Goal: Information Seeking & Learning: Learn about a topic

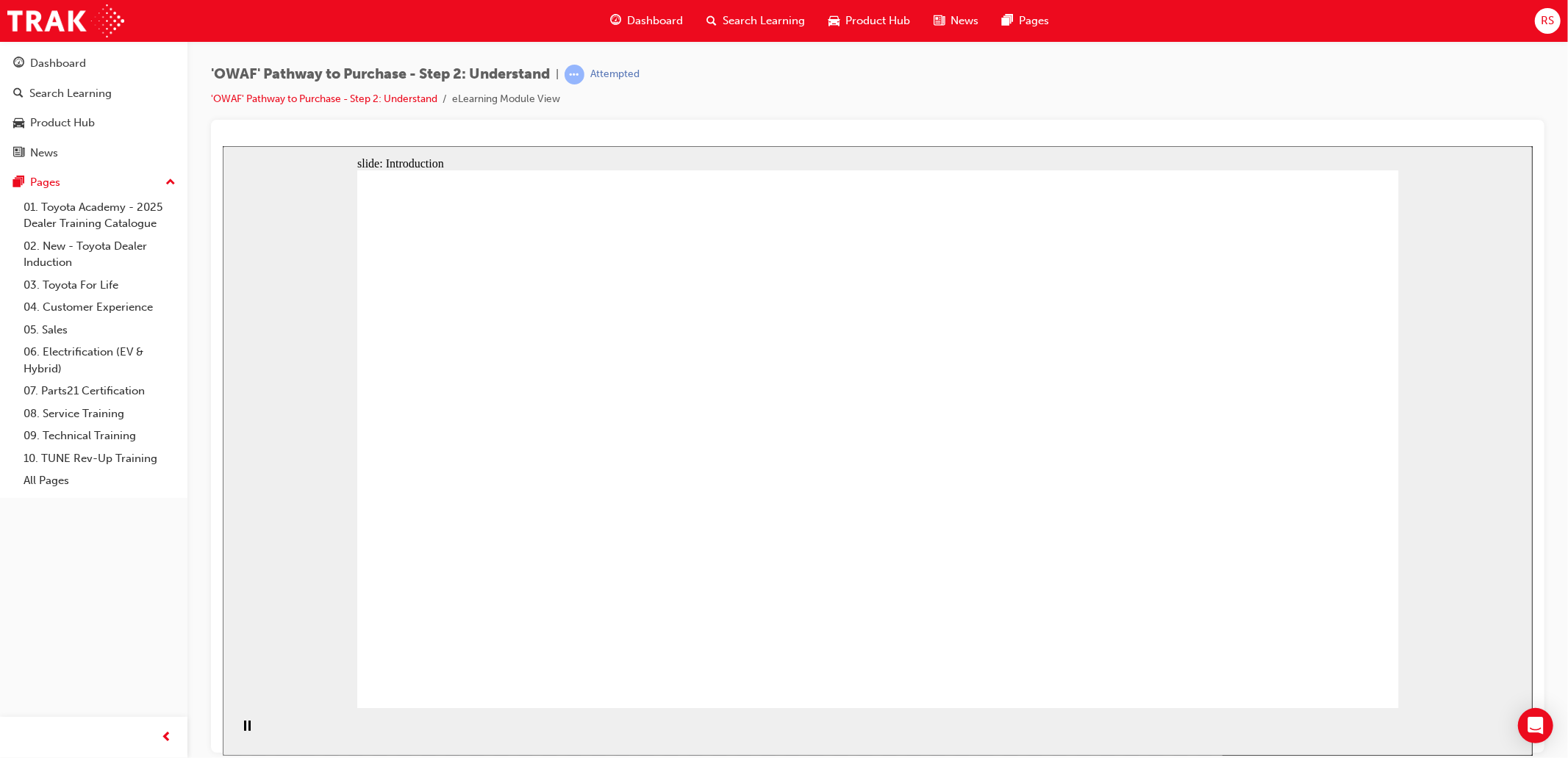
click at [248, 731] on rect "Pause (Ctrl+Alt+P)" at bounding box center [249, 725] width 2 height 11
click at [245, 731] on icon "Play (Ctrl+Alt+P)" at bounding box center [245, 725] width 10 height 11
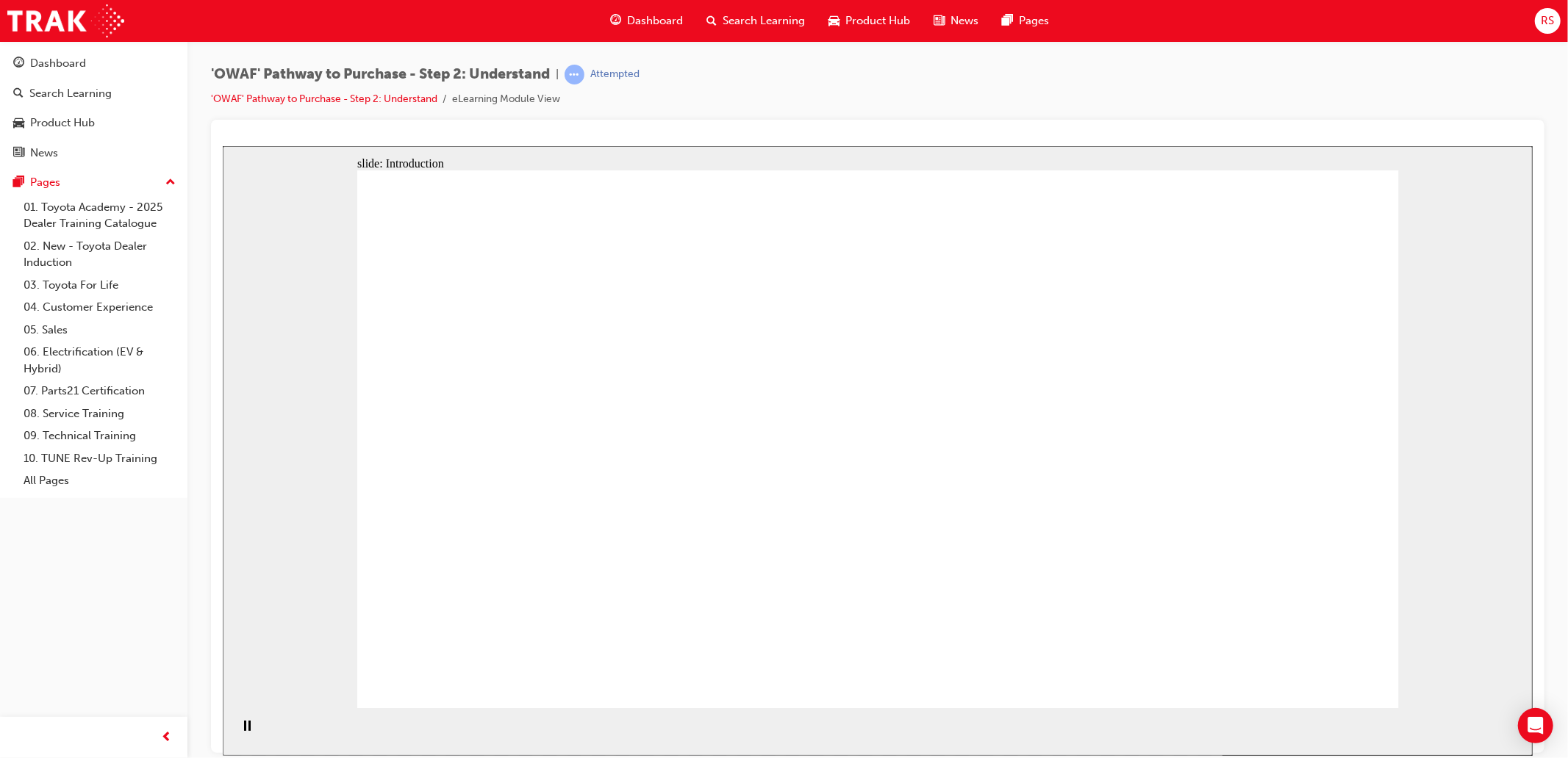
click at [1475, 677] on div "slide: Content Rectangle 1 Learning objectives Identify Customers’ needs and as…" at bounding box center [877, 450] width 1310 height 610
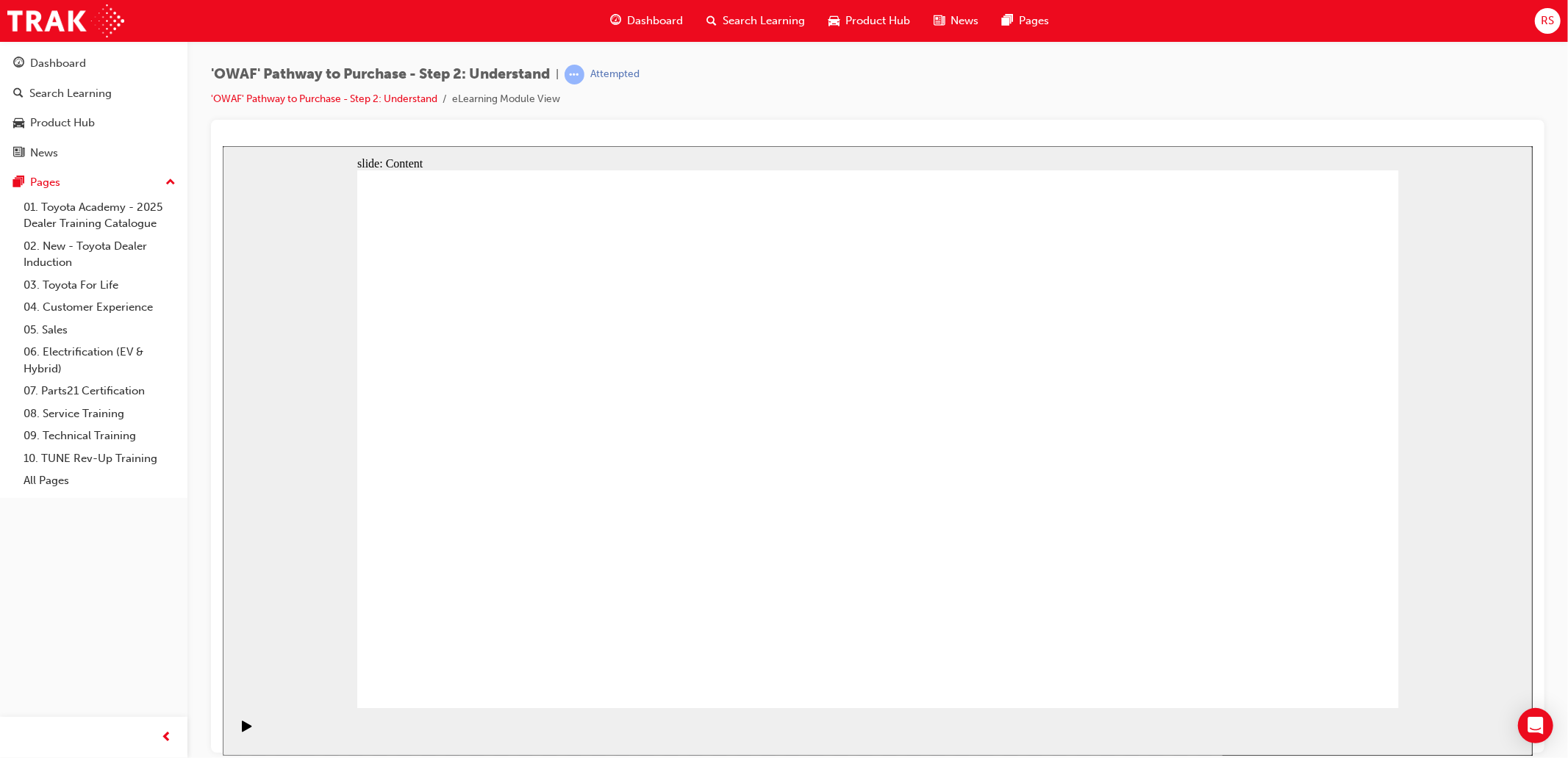
drag, startPoint x: 1760, startPoint y: 788, endPoint x: 1328, endPoint y: 669, distance: 448.1
drag, startPoint x: 1762, startPoint y: 854, endPoint x: 1309, endPoint y: 667, distance: 490.1
drag, startPoint x: 1339, startPoint y: 655, endPoint x: 1507, endPoint y: 661, distance: 168.1
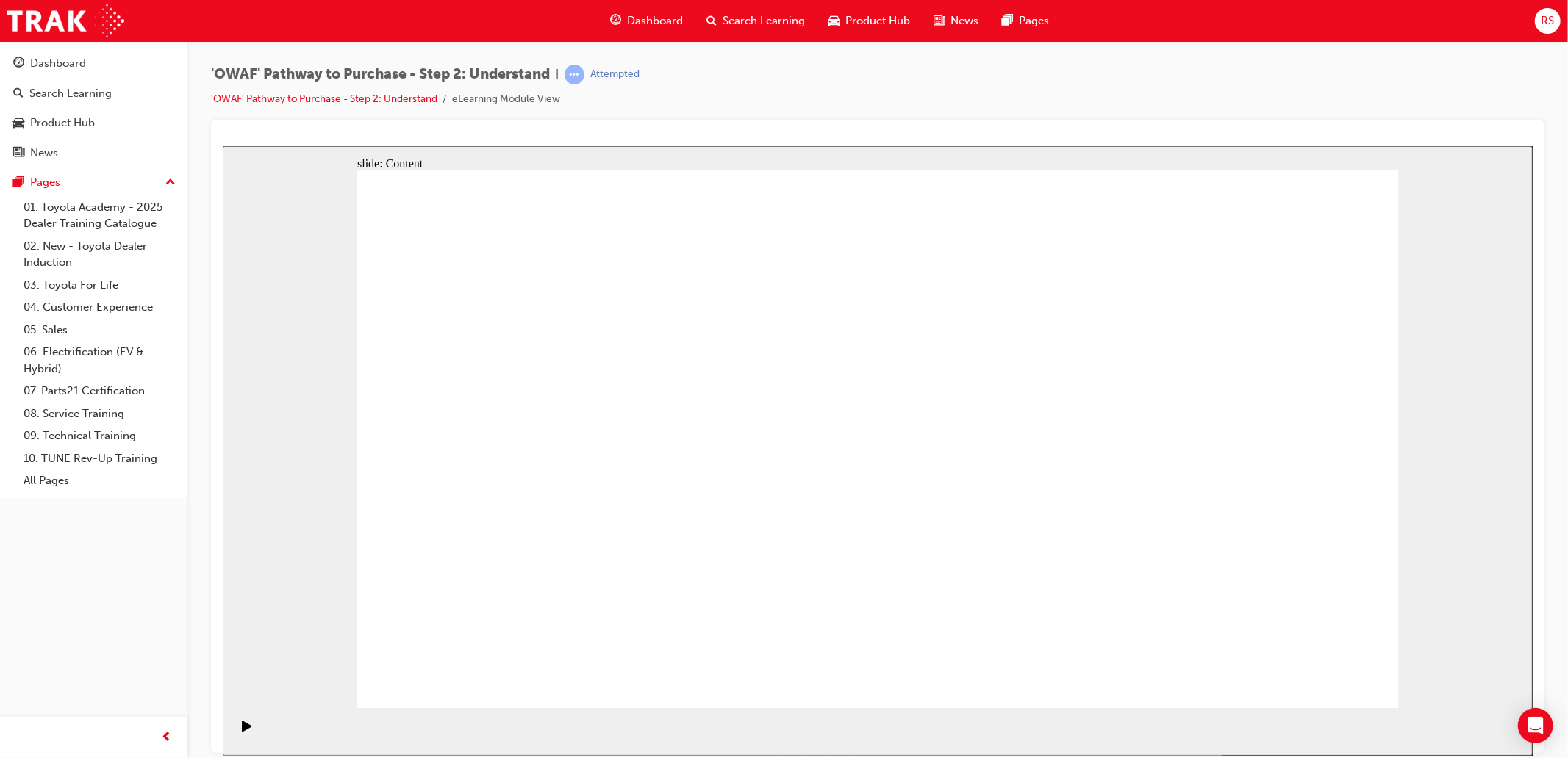
drag, startPoint x: 1284, startPoint y: 658, endPoint x: 1275, endPoint y: 665, distance: 11.4
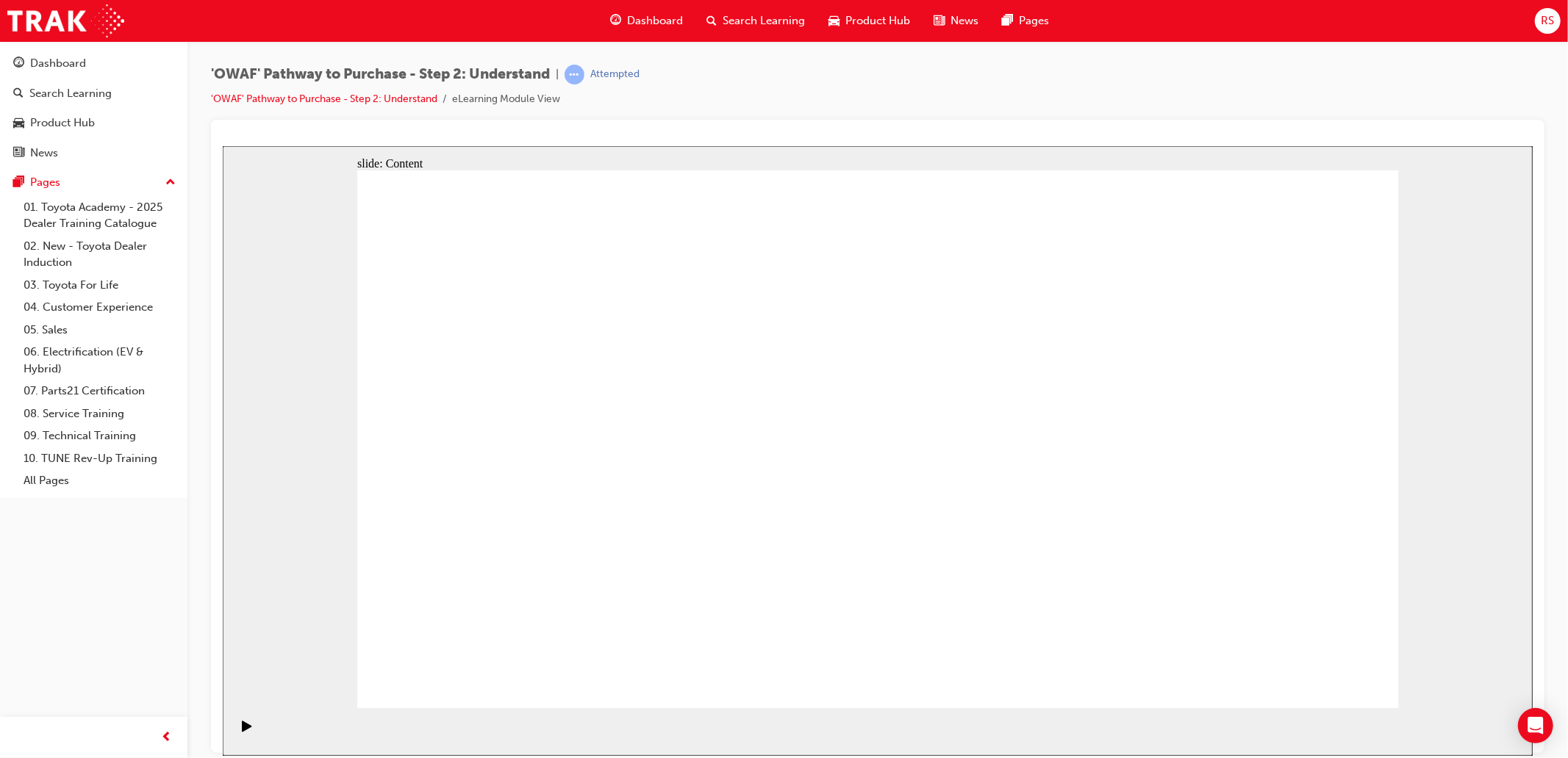
drag, startPoint x: 771, startPoint y: 504, endPoint x: 780, endPoint y: 373, distance: 131.3
drag, startPoint x: 1287, startPoint y: 287, endPoint x: 1262, endPoint y: 358, distance: 75.3
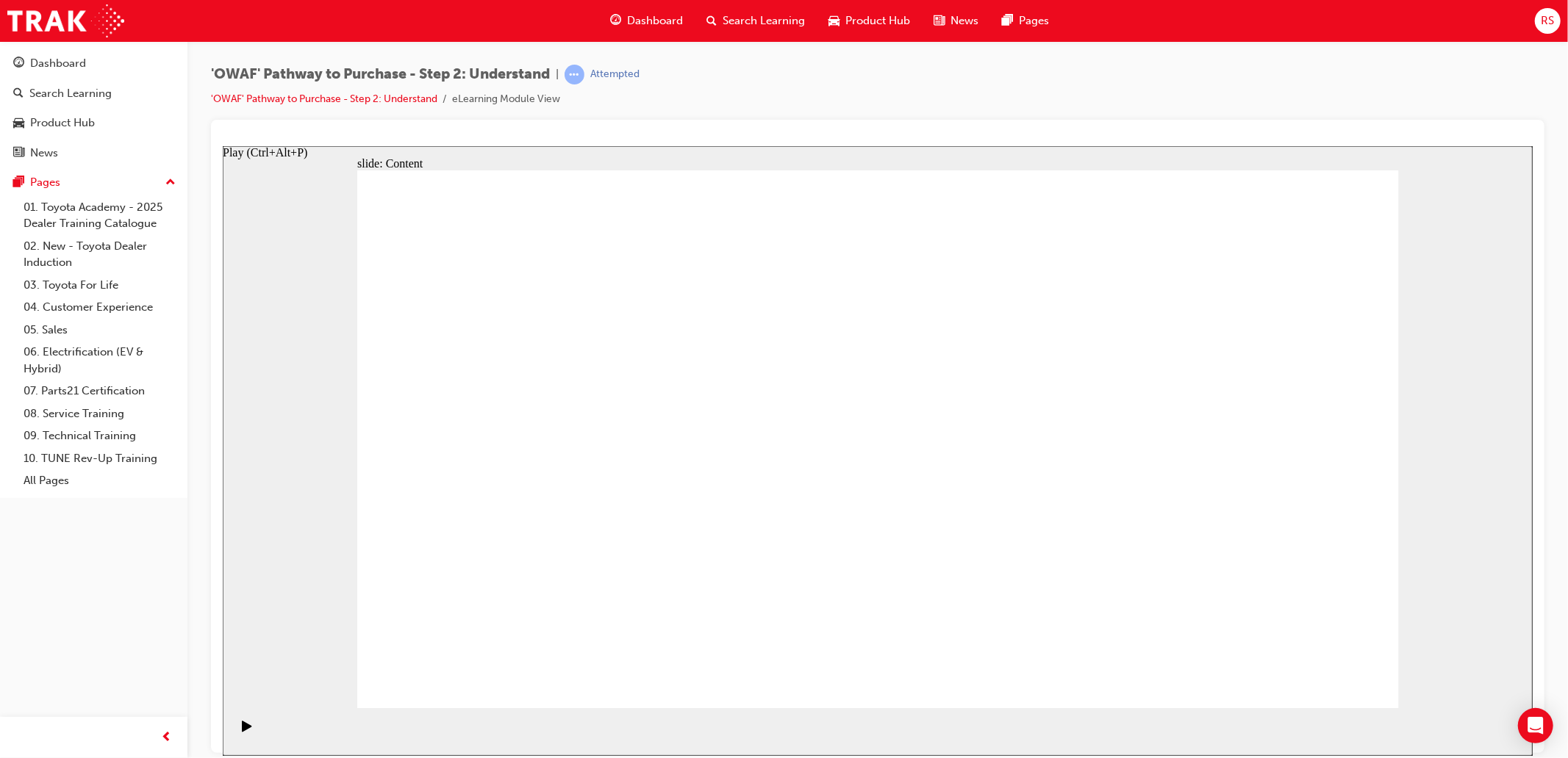
click at [241, 727] on icon "Play (Ctrl+Alt+P)" at bounding box center [245, 725] width 10 height 11
drag, startPoint x: 634, startPoint y: 486, endPoint x: 353, endPoint y: 433, distance: 286.0
drag, startPoint x: 436, startPoint y: 540, endPoint x: 435, endPoint y: 389, distance: 151.0
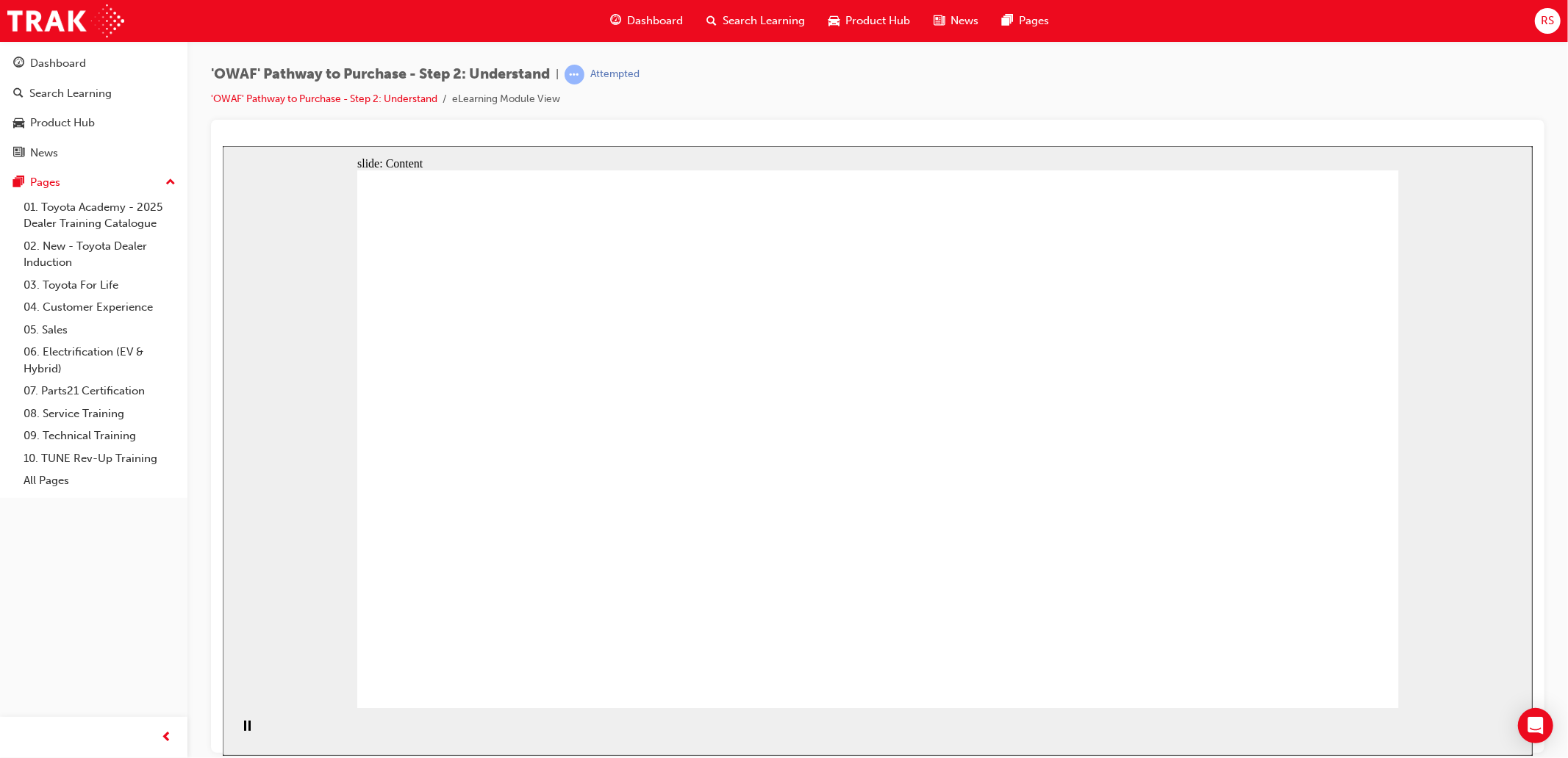
drag, startPoint x: 586, startPoint y: 391, endPoint x: 581, endPoint y: 401, distance: 11.2
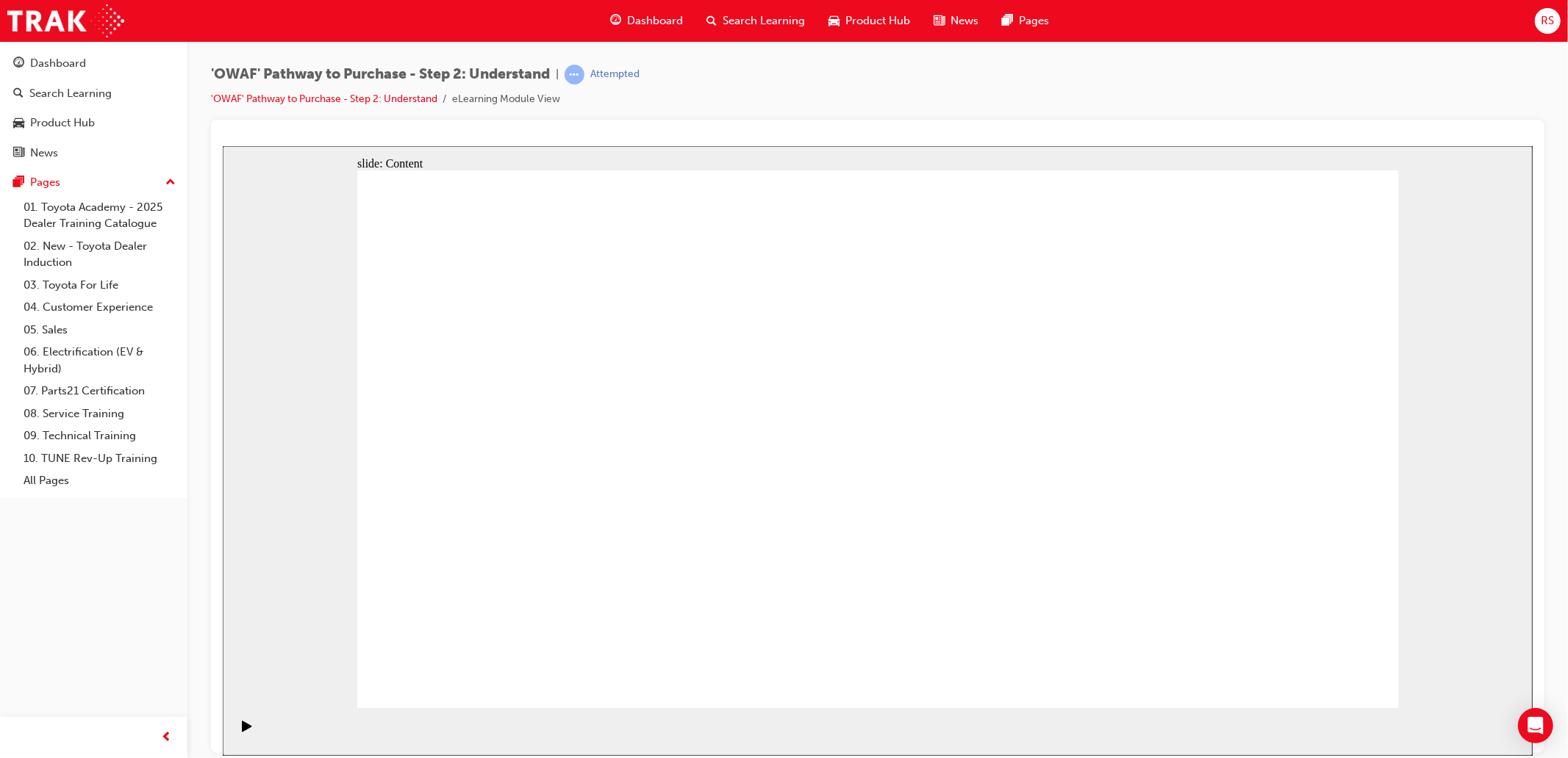
drag, startPoint x: 1333, startPoint y: 349, endPoint x: 1230, endPoint y: 363, distance: 103.9
drag, startPoint x: 1288, startPoint y: 661, endPoint x: 1310, endPoint y: 679, distance: 28.4
